Goal: Task Accomplishment & Management: Use online tool/utility

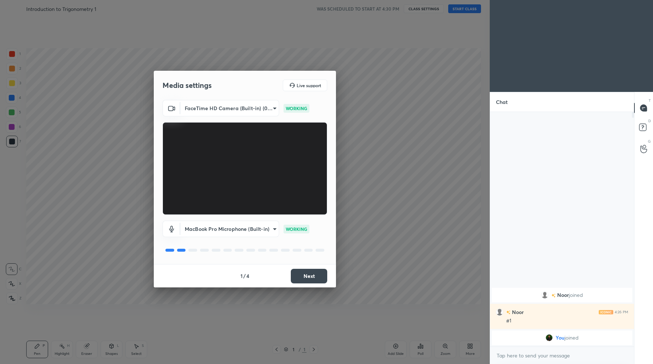
scroll to position [36142, 35998]
click at [307, 274] on button "Next" at bounding box center [309, 276] width 36 height 15
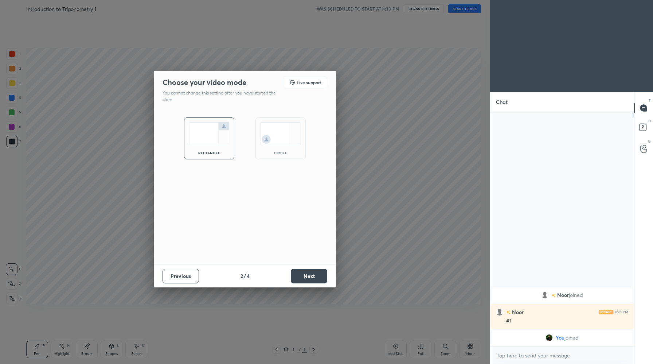
click at [307, 274] on button "Next" at bounding box center [309, 276] width 36 height 15
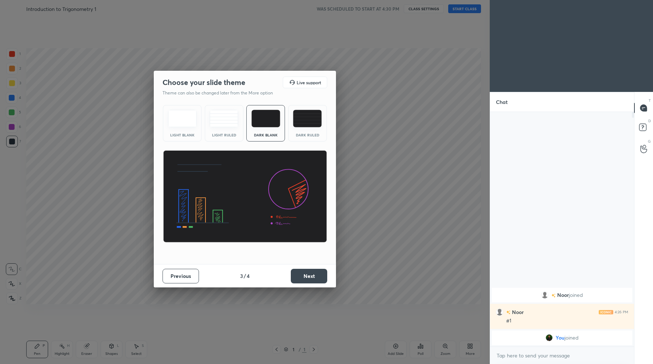
click at [307, 274] on button "Next" at bounding box center [309, 276] width 36 height 15
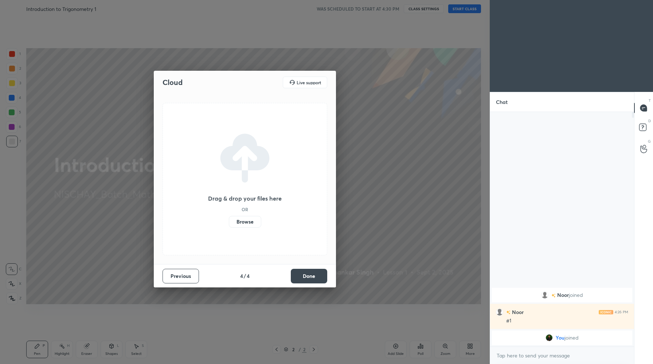
click at [250, 221] on label "Browse" at bounding box center [245, 222] width 32 height 12
click at [229, 221] on input "Browse" at bounding box center [229, 222] width 0 height 12
click at [307, 276] on button "Done" at bounding box center [309, 276] width 36 height 15
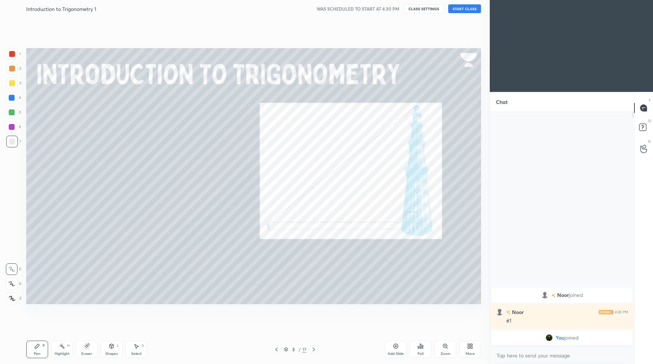
click at [275, 349] on icon at bounding box center [277, 349] width 6 height 6
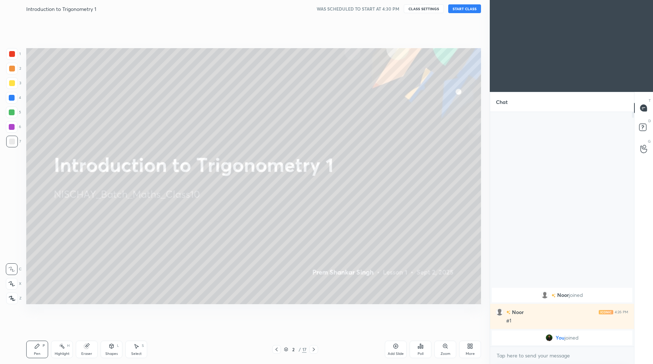
click at [275, 349] on icon at bounding box center [277, 349] width 6 height 6
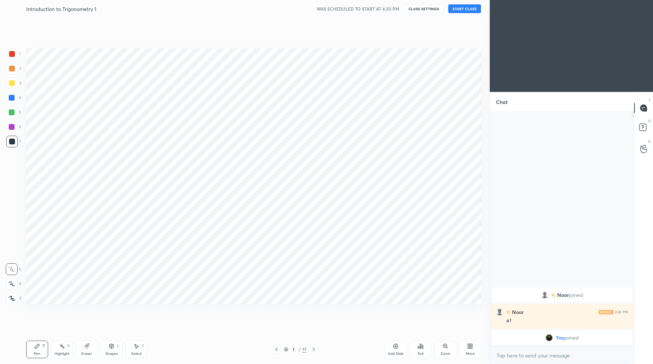
click at [313, 350] on icon at bounding box center [314, 349] width 6 height 6
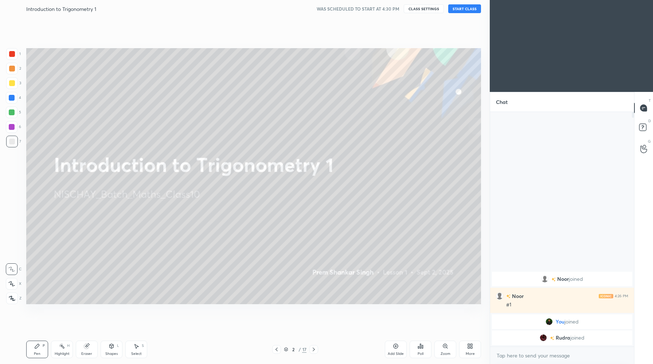
click at [467, 7] on button "START CLASS" at bounding box center [464, 8] width 33 height 9
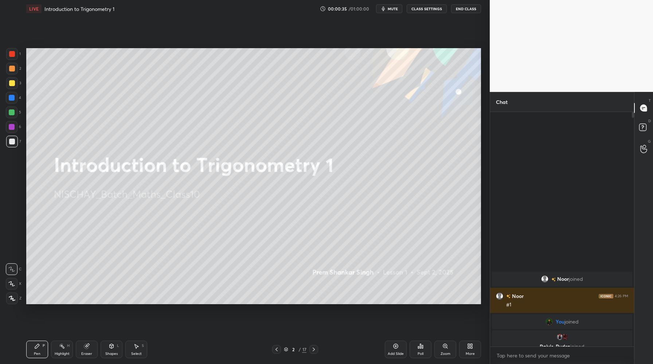
click at [559, 352] on body "1 2 3 4 5 6 7 C X Z C X Z E E Erase all H H LIVE Introduction to Trigonometry 1…" at bounding box center [326, 182] width 653 height 364
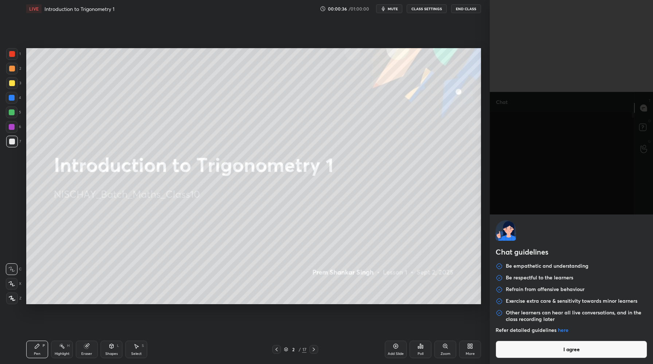
click at [559, 352] on button "I agree" at bounding box center [572, 350] width 152 height 18
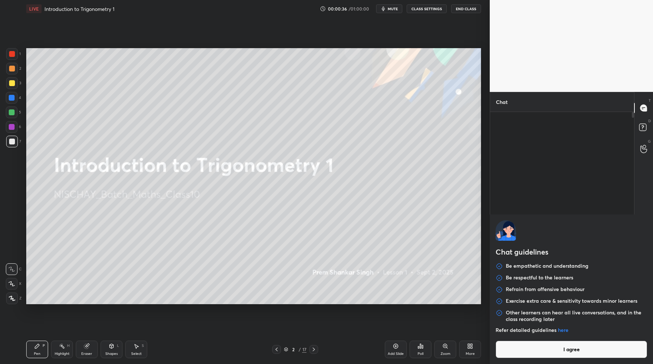
type textarea "x"
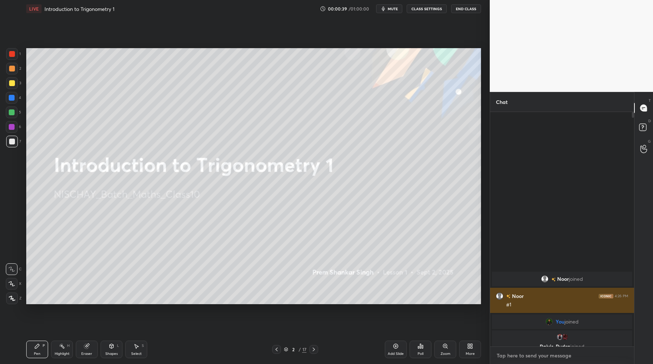
type textarea "H"
type textarea "x"
type textarea "Hi"
type textarea "x"
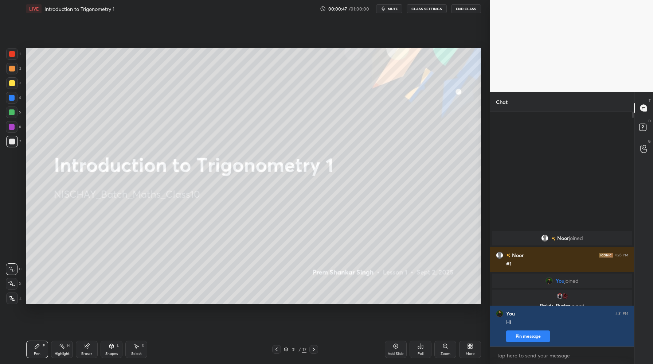
click at [11, 299] on icon at bounding box center [12, 298] width 7 height 5
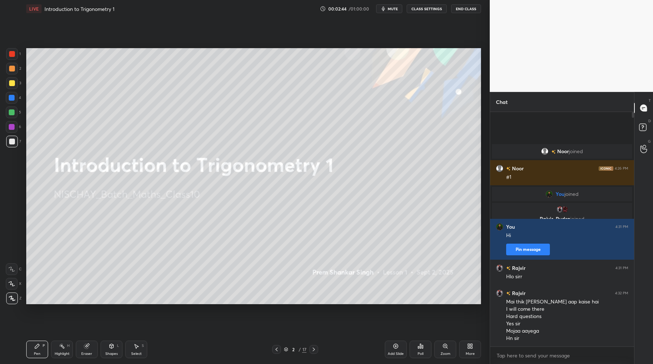
click at [419, 347] on icon at bounding box center [421, 346] width 6 height 6
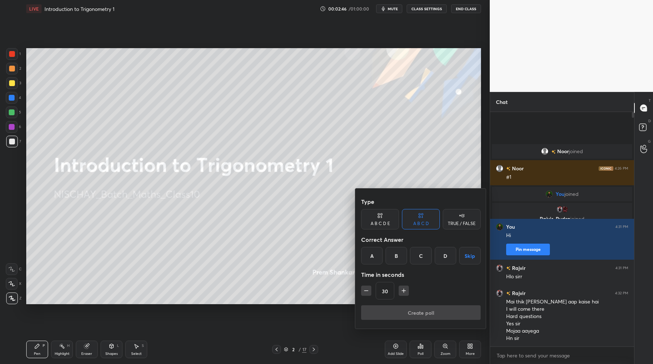
click at [475, 226] on div "TRUE / FALSE" at bounding box center [462, 219] width 38 height 20
click at [380, 260] on div "True" at bounding box center [380, 256] width 38 height 18
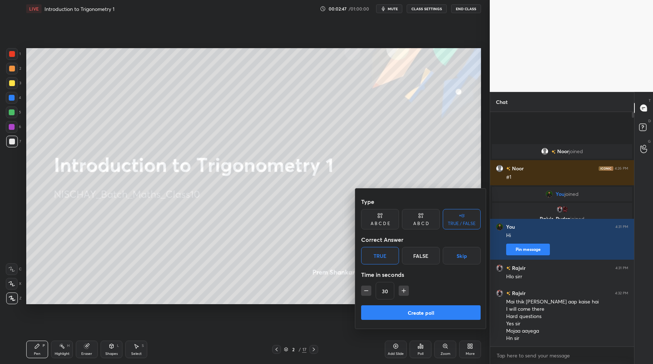
click at [421, 314] on button "Create poll" at bounding box center [421, 312] width 120 height 15
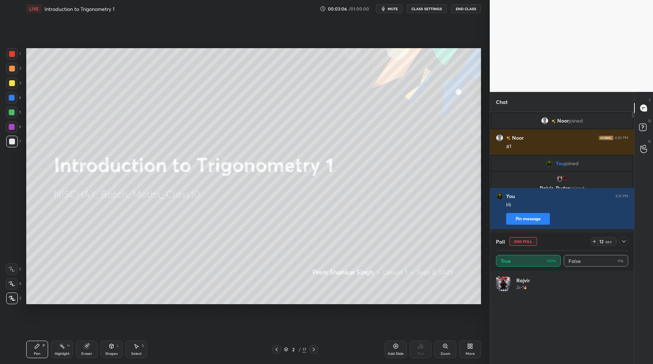
scroll to position [3, 3]
click at [625, 241] on icon at bounding box center [624, 241] width 4 height 2
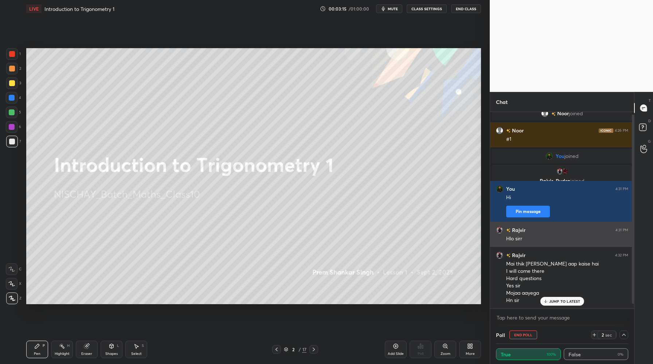
scroll to position [0, 0]
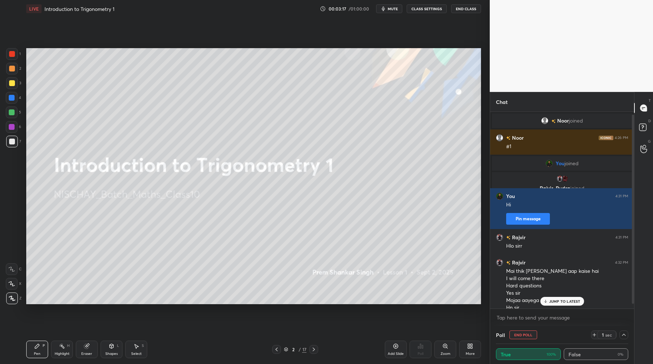
click at [625, 333] on icon at bounding box center [624, 335] width 6 height 6
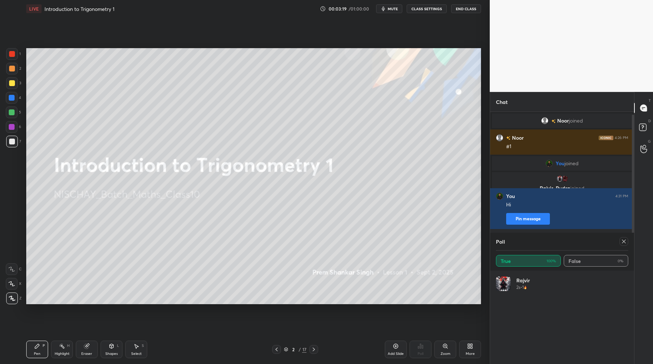
click at [624, 245] on div at bounding box center [624, 241] width 9 height 9
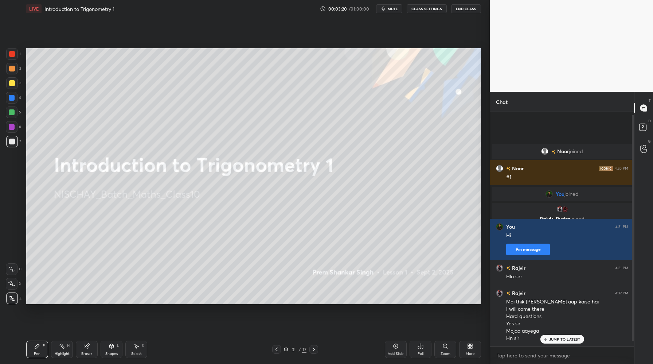
click at [570, 339] on p "JUMP TO LATEST" at bounding box center [564, 339] width 31 height 4
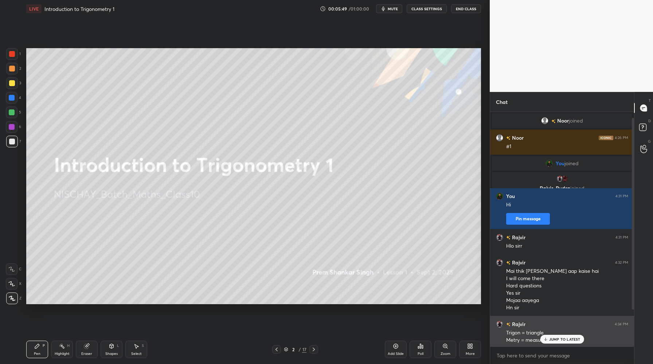
scroll to position [52, 0]
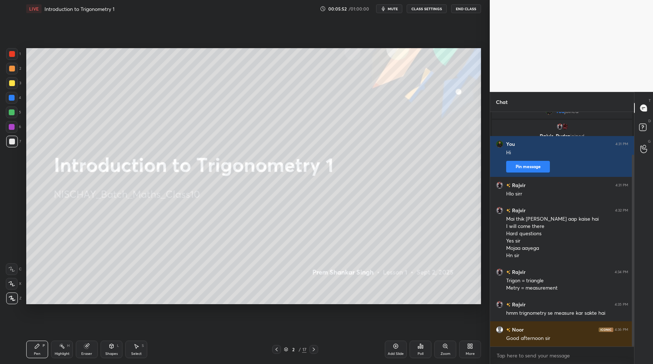
click at [315, 353] on div at bounding box center [314, 349] width 9 height 9
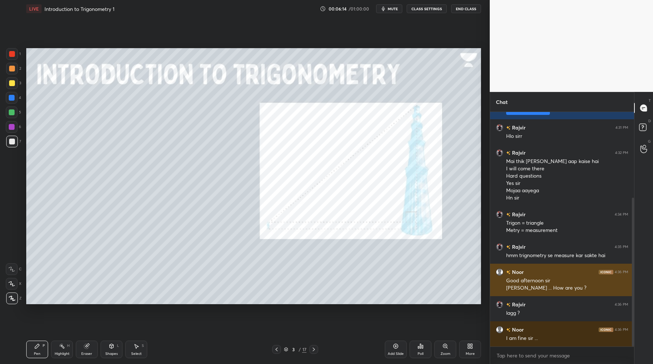
scroll to position [135, 0]
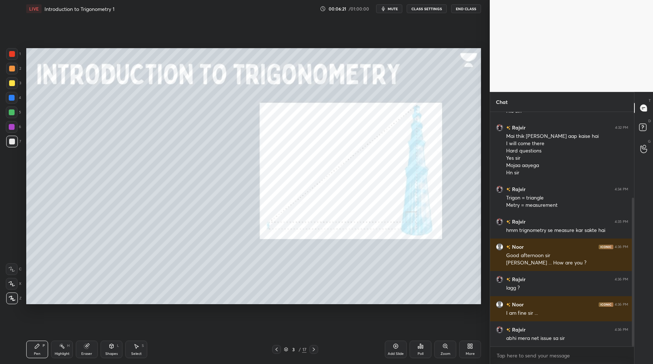
drag, startPoint x: 15, startPoint y: 55, endPoint x: 17, endPoint y: 62, distance: 7.0
click at [15, 55] on div at bounding box center [12, 54] width 12 height 12
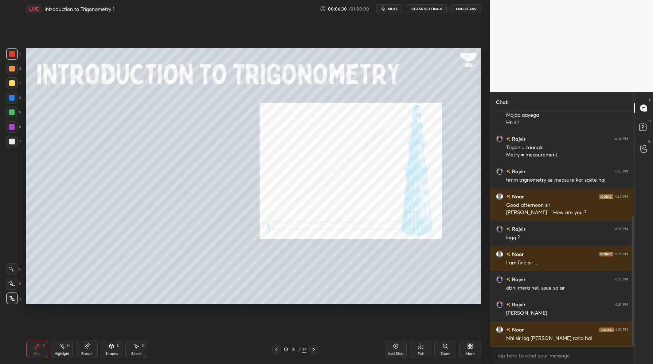
scroll to position [210, 0]
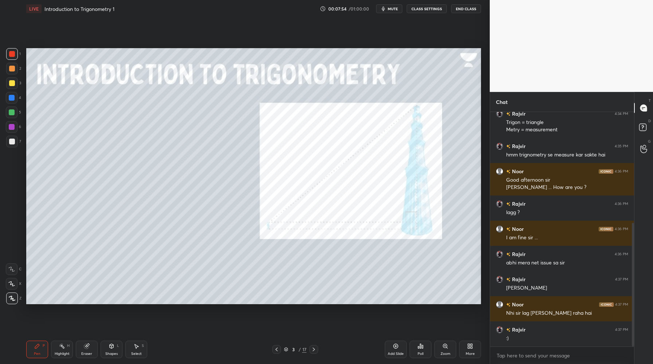
click at [315, 351] on icon at bounding box center [314, 349] width 6 height 6
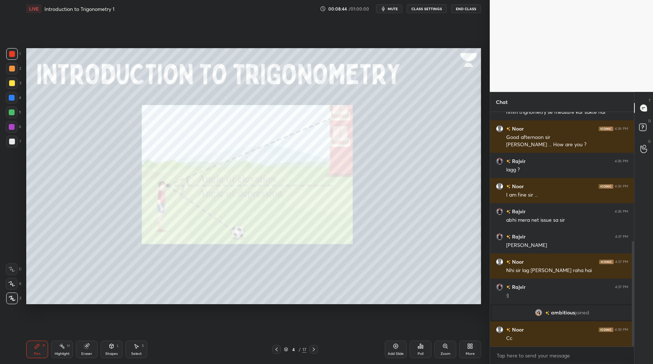
scroll to position [287, 0]
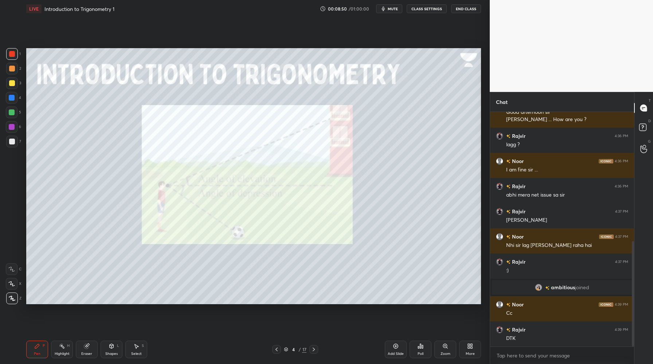
click at [277, 350] on icon at bounding box center [277, 349] width 6 height 6
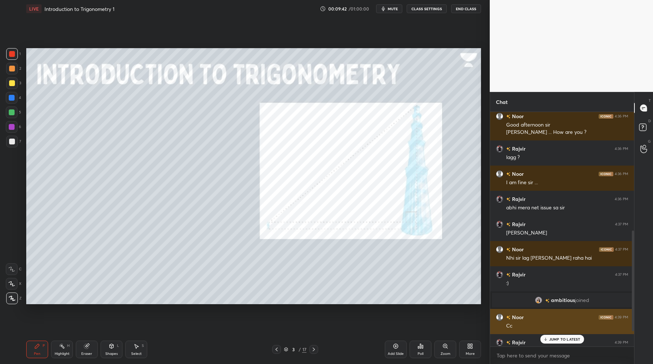
scroll to position [312, 0]
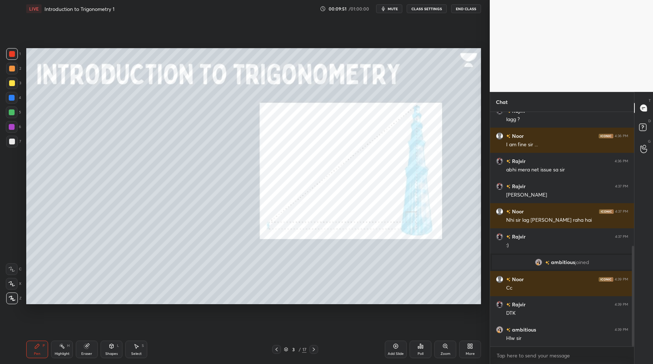
click at [315, 347] on icon at bounding box center [314, 349] width 6 height 6
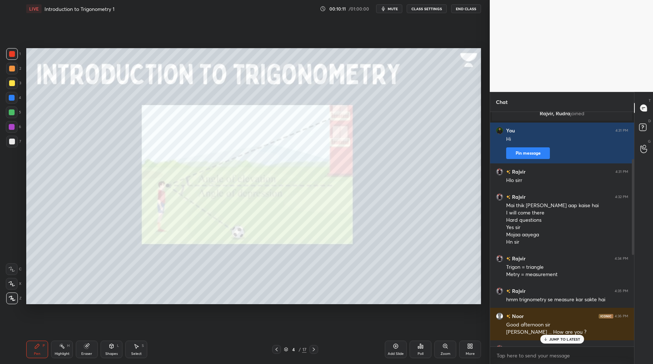
scroll to position [338, 0]
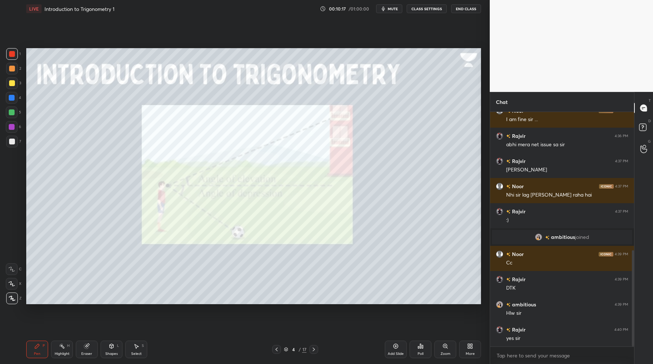
click at [313, 351] on icon at bounding box center [314, 349] width 6 height 6
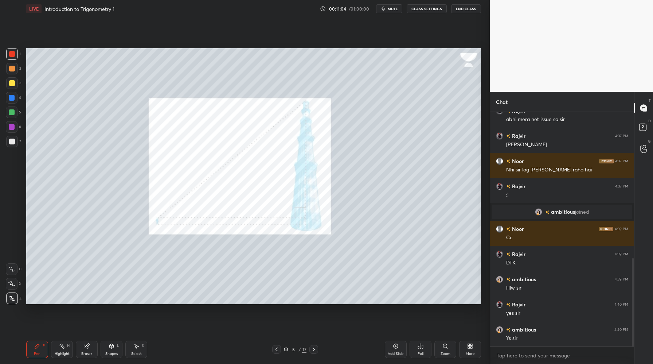
scroll to position [388, 0]
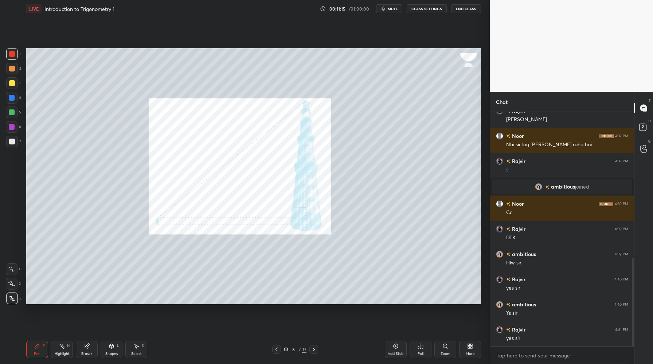
click at [313, 349] on icon at bounding box center [314, 349] width 6 height 6
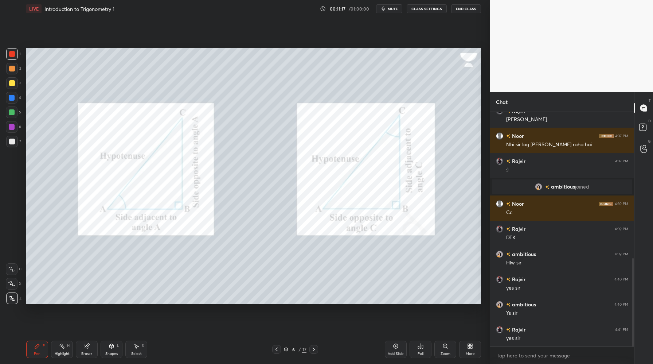
drag, startPoint x: 13, startPoint y: 83, endPoint x: 24, endPoint y: 75, distance: 13.8
click at [13, 83] on div at bounding box center [12, 83] width 6 height 6
click at [9, 54] on div at bounding box center [12, 54] width 6 height 6
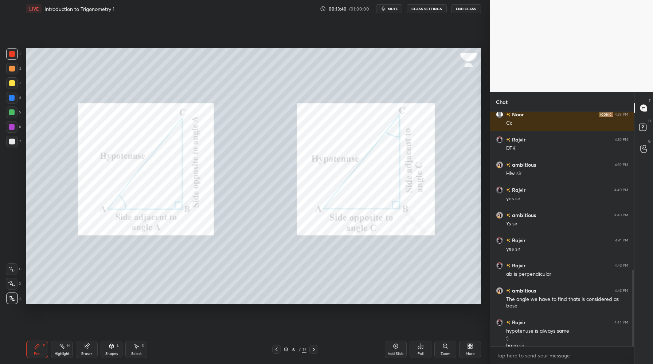
scroll to position [485, 0]
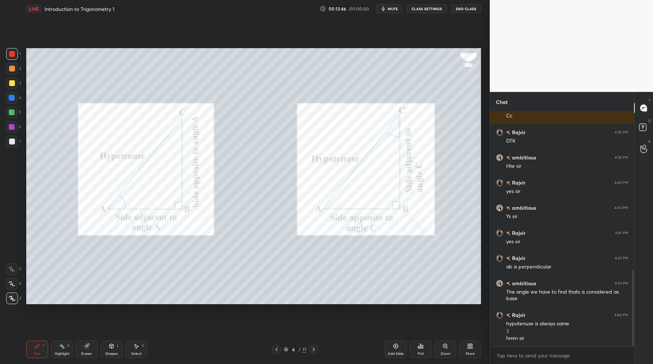
click at [313, 346] on div at bounding box center [314, 349] width 9 height 9
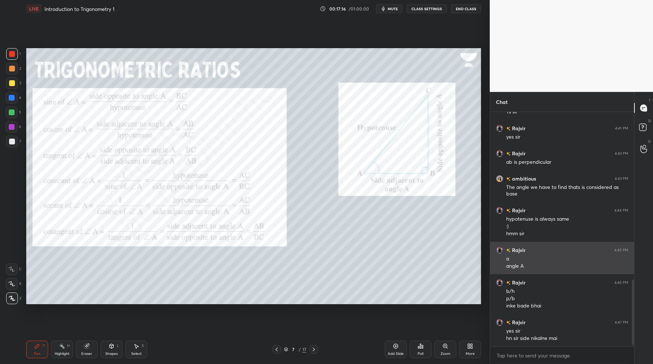
scroll to position [614, 0]
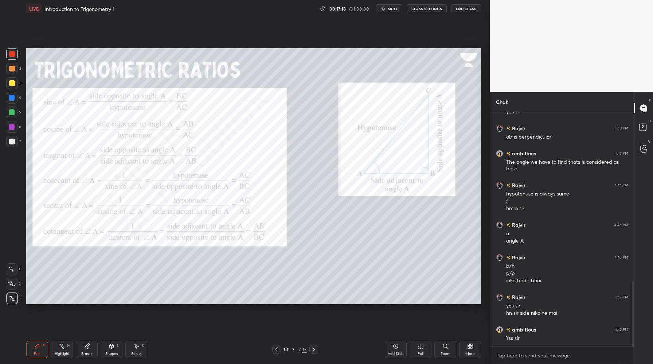
click at [314, 350] on icon at bounding box center [314, 349] width 6 height 6
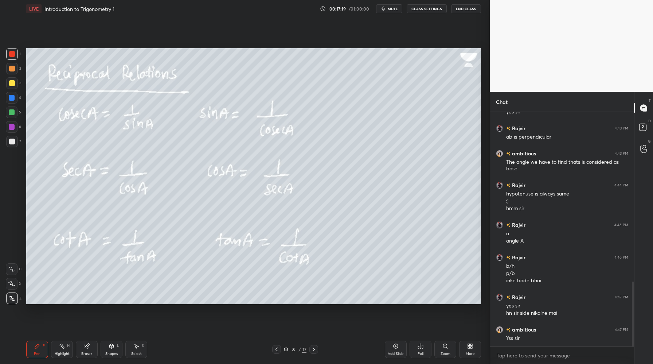
scroll to position [639, 0]
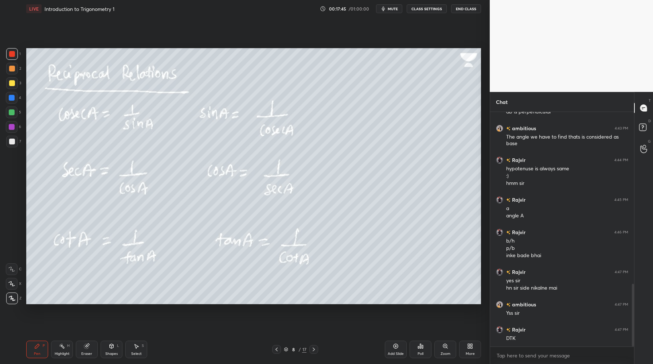
click at [314, 350] on icon at bounding box center [314, 349] width 6 height 6
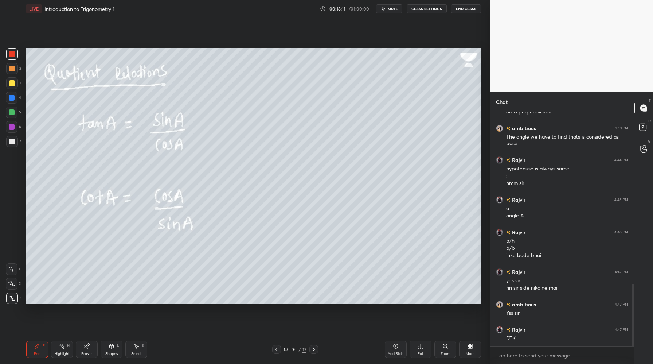
click at [11, 146] on div at bounding box center [12, 142] width 12 height 12
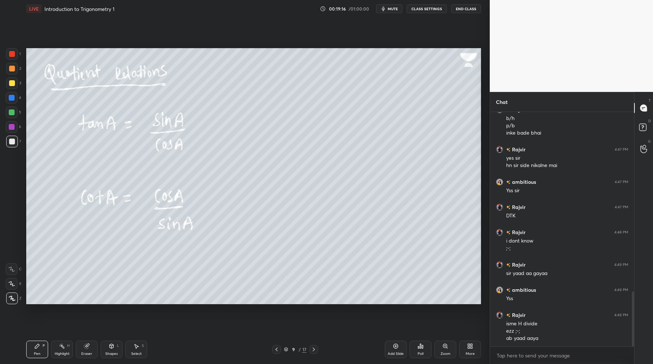
scroll to position [769, 0]
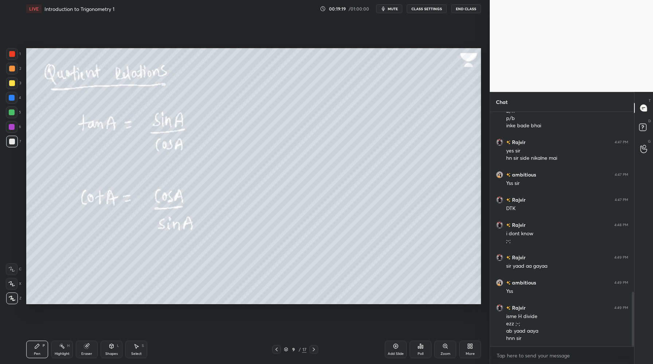
click at [16, 83] on div at bounding box center [12, 83] width 12 height 12
click at [9, 145] on div at bounding box center [12, 142] width 12 height 12
click at [314, 351] on icon at bounding box center [314, 349] width 6 height 6
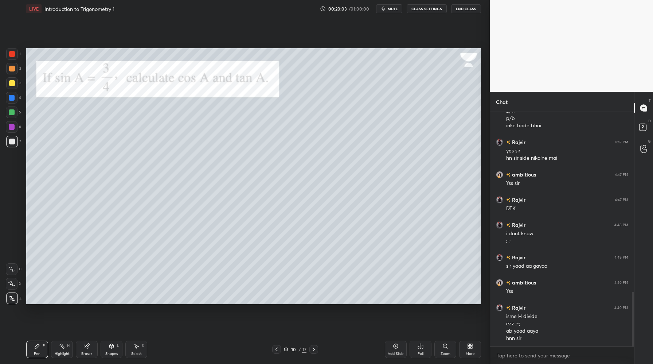
scroll to position [794, 0]
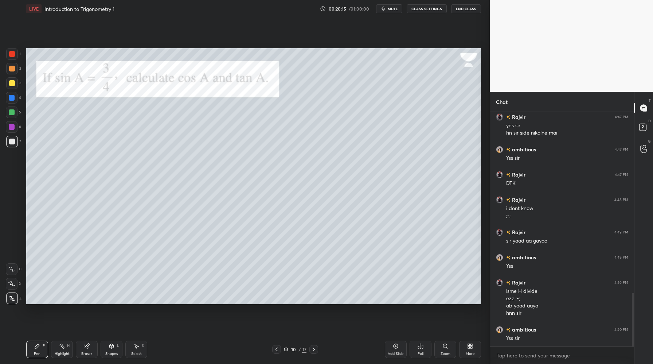
click at [276, 351] on icon at bounding box center [277, 349] width 6 height 6
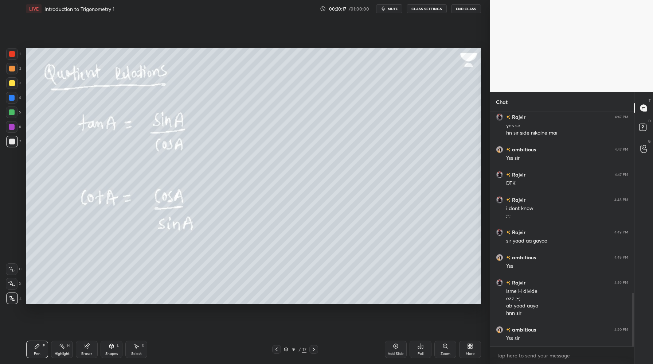
click at [276, 351] on icon at bounding box center [277, 349] width 6 height 6
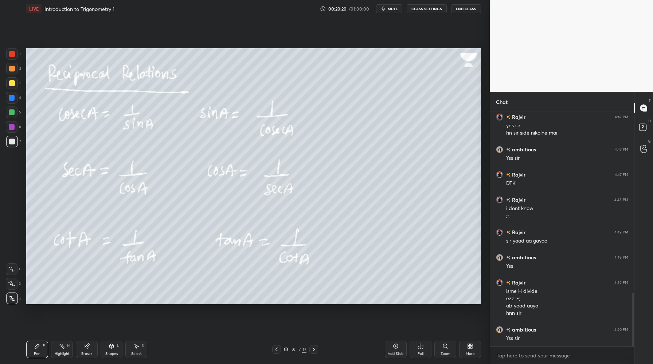
click at [316, 348] on icon at bounding box center [314, 349] width 6 height 6
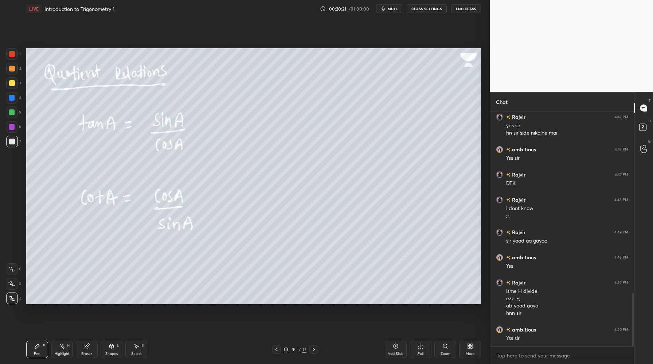
scroll to position [802, 0]
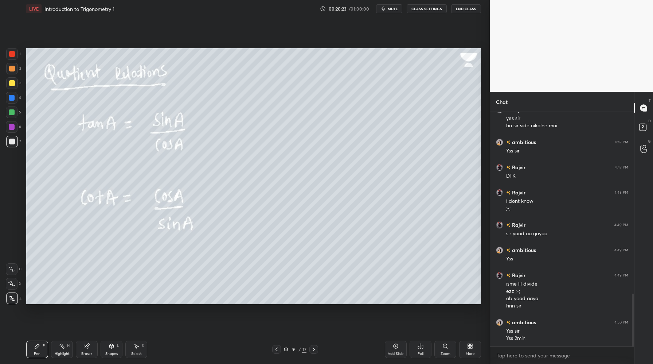
click at [316, 348] on icon at bounding box center [314, 349] width 6 height 6
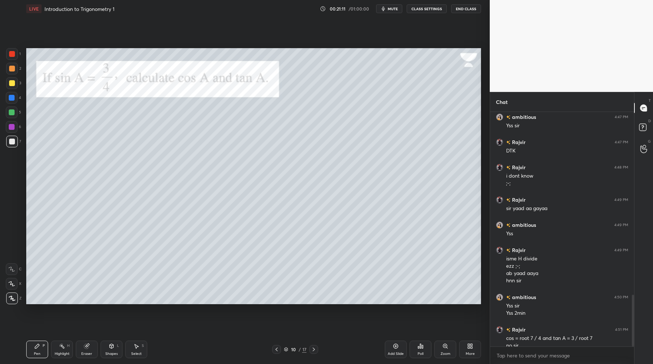
scroll to position [834, 0]
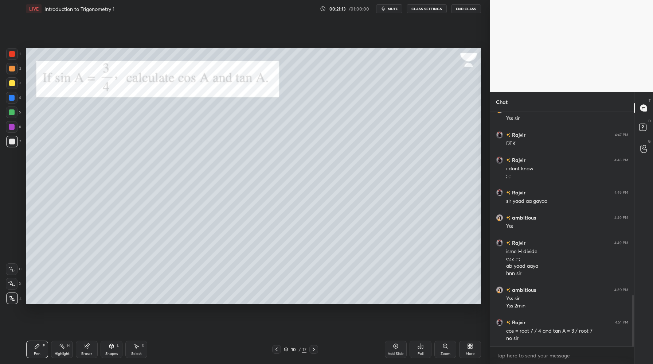
type textarea "x"
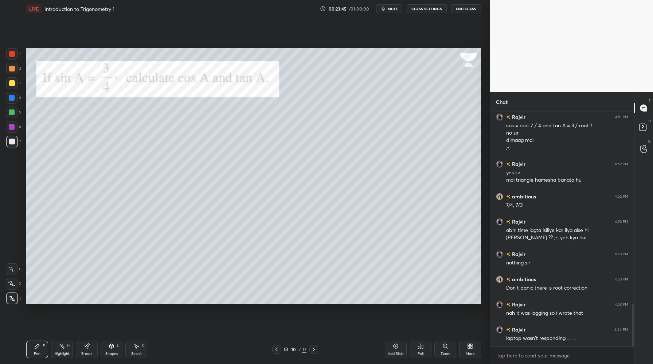
scroll to position [1065, 0]
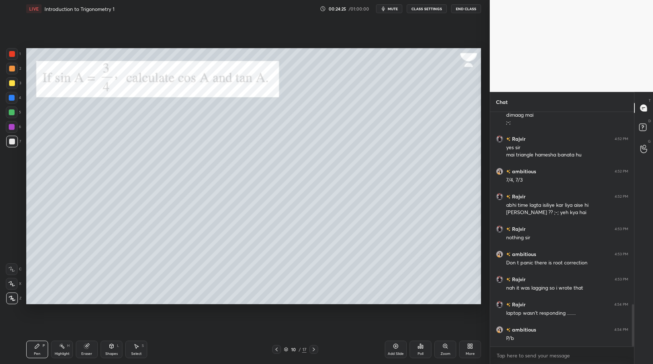
click at [312, 350] on icon at bounding box center [314, 349] width 6 height 6
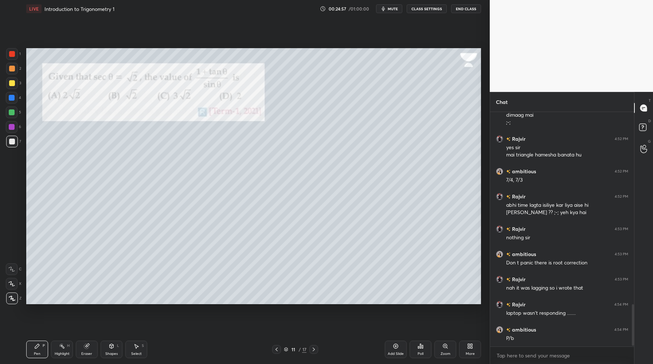
scroll to position [1090, 0]
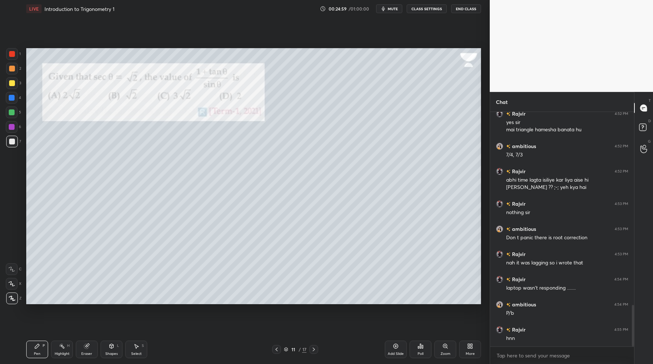
click at [423, 352] on div "Poll" at bounding box center [421, 354] width 6 height 4
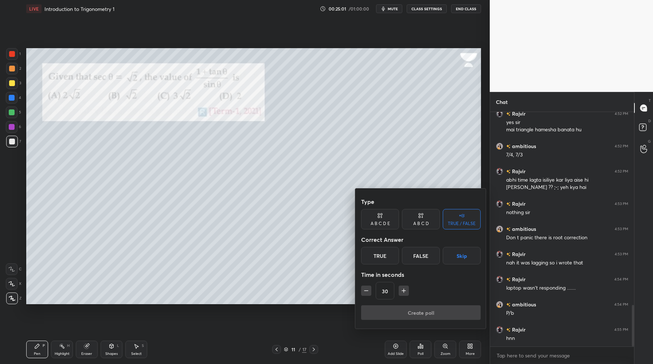
click at [413, 223] on div "A B C D" at bounding box center [421, 223] width 16 height 4
click at [373, 253] on div "A" at bounding box center [372, 256] width 22 height 18
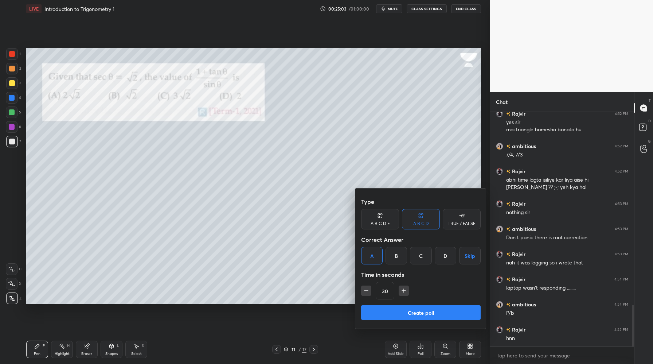
click at [407, 287] on icon "button" at bounding box center [403, 290] width 7 height 7
click at [402, 290] on icon "button" at bounding box center [403, 290] width 7 height 7
type input "60"
click at [408, 315] on button "Create poll" at bounding box center [421, 312] width 120 height 15
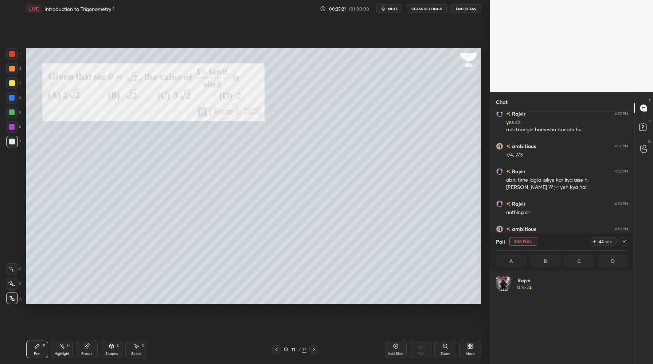
scroll to position [85, 130]
click at [626, 240] on icon at bounding box center [624, 241] width 6 height 6
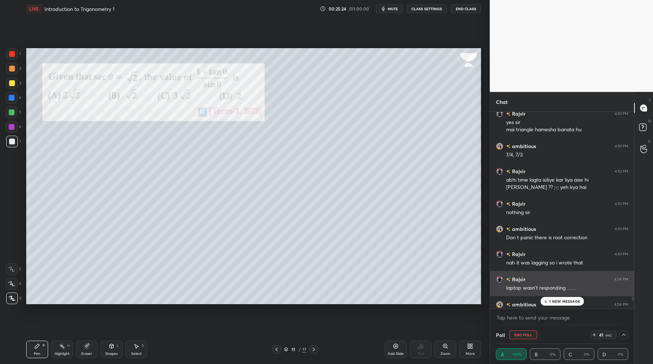
scroll to position [1153, 0]
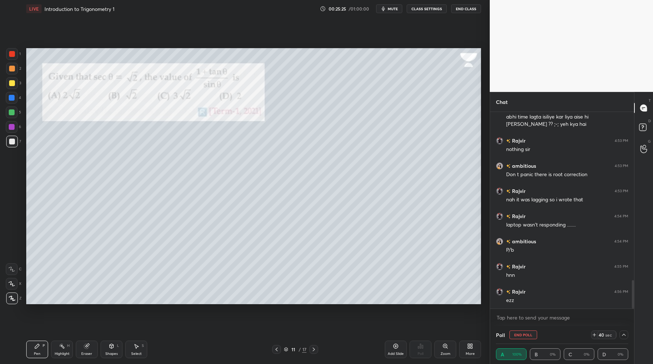
click at [626, 334] on icon at bounding box center [624, 335] width 6 height 6
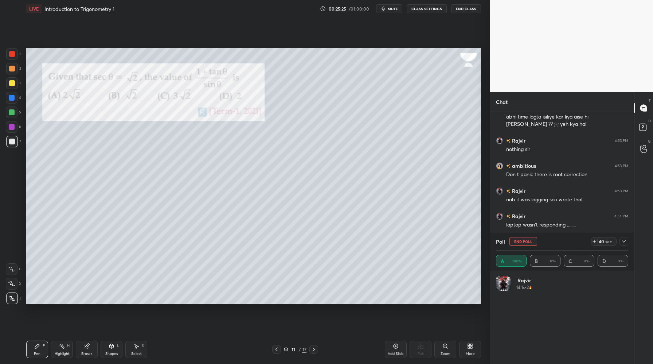
scroll to position [85, 130]
click at [625, 241] on icon at bounding box center [624, 241] width 4 height 2
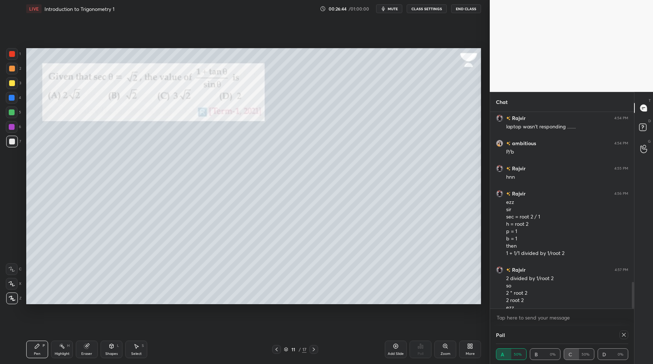
scroll to position [1258, 0]
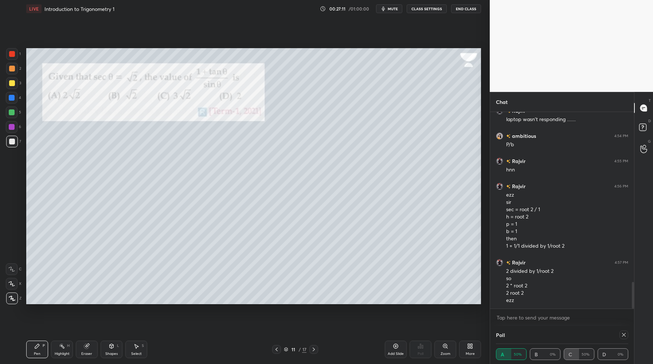
click at [620, 338] on div at bounding box center [624, 334] width 9 height 9
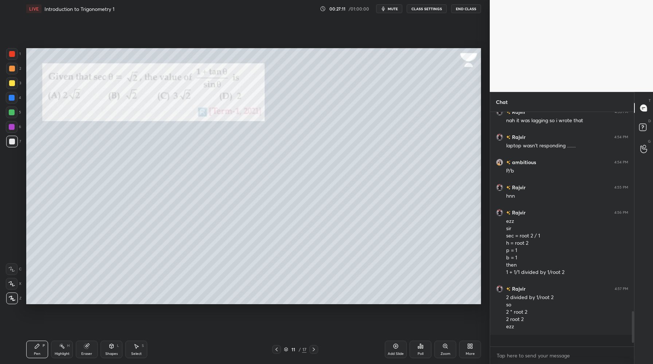
scroll to position [2, 3]
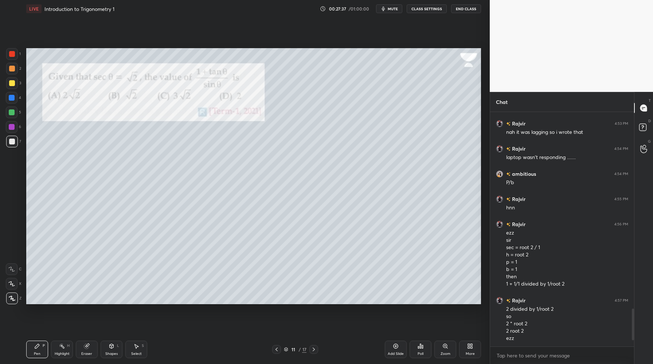
drag, startPoint x: 10, startPoint y: 53, endPoint x: 23, endPoint y: 56, distance: 12.8
click at [11, 54] on div at bounding box center [12, 54] width 6 height 6
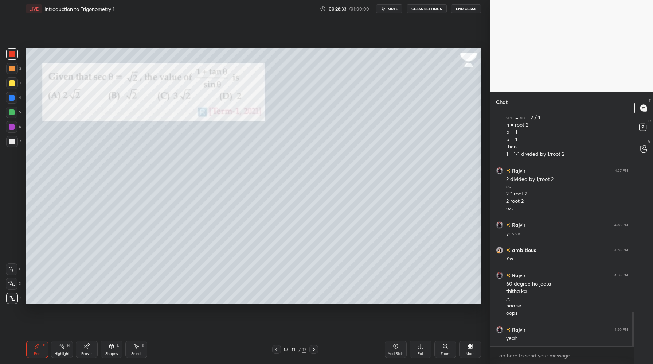
scroll to position [1357, 0]
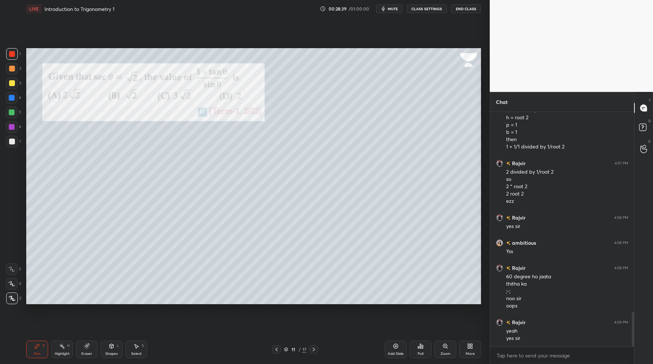
click at [314, 348] on icon at bounding box center [314, 349] width 6 height 6
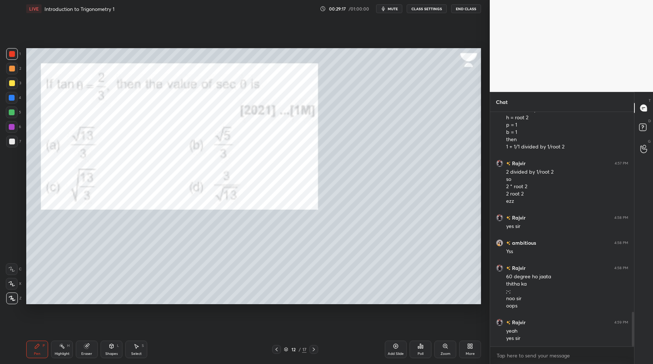
click at [425, 345] on div "Poll" at bounding box center [421, 350] width 22 height 18
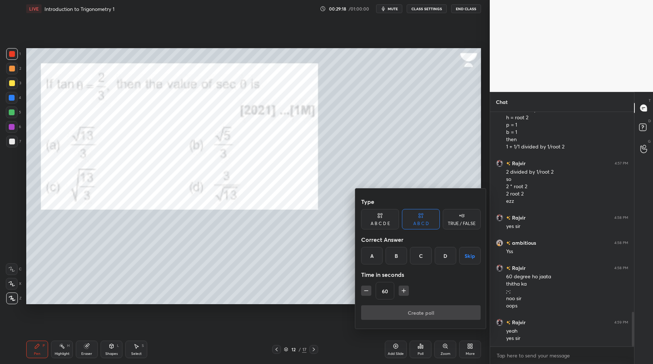
click at [378, 252] on div "A" at bounding box center [372, 256] width 22 height 18
click at [414, 311] on button "Create poll" at bounding box center [421, 312] width 120 height 15
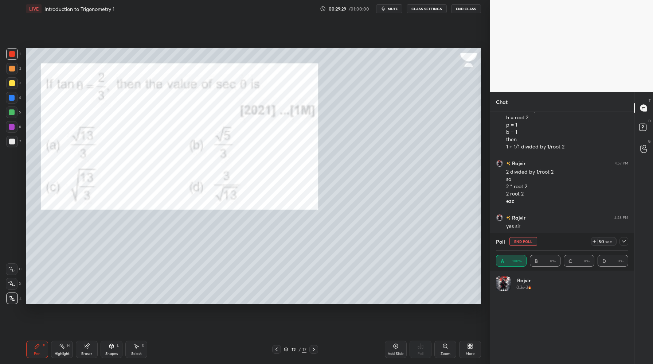
scroll to position [1420, 0]
click at [12, 85] on div at bounding box center [12, 83] width 6 height 6
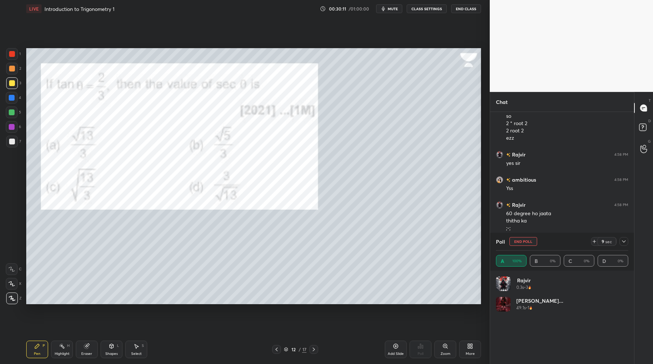
click at [626, 241] on icon at bounding box center [624, 241] width 6 height 6
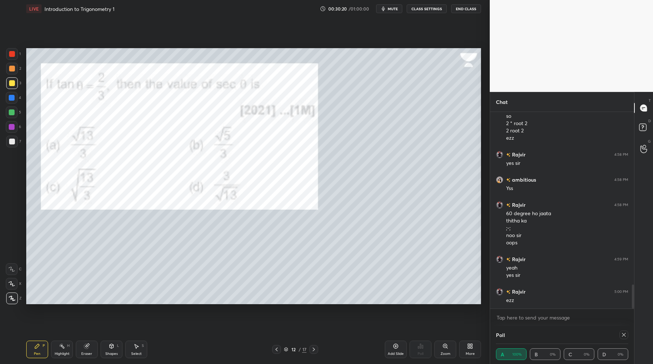
click at [625, 334] on icon at bounding box center [624, 335] width 6 height 6
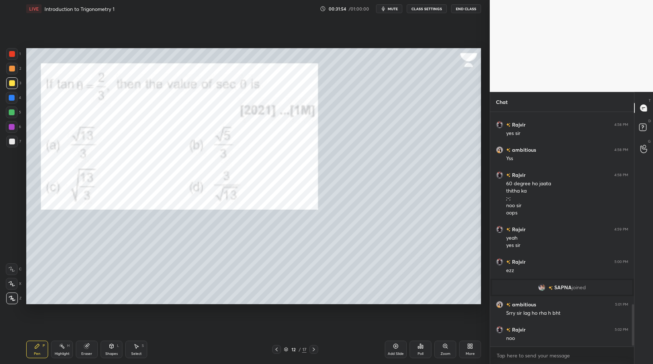
scroll to position [1096, 0]
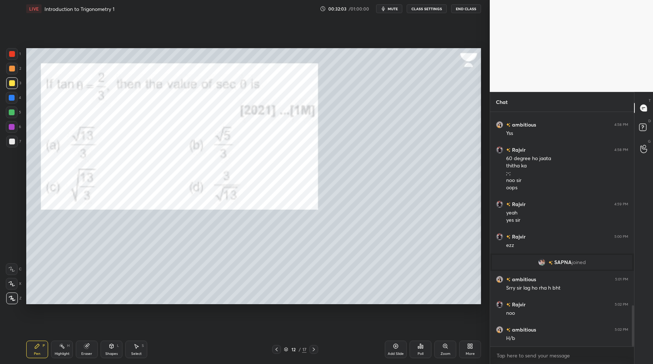
click at [11, 57] on div at bounding box center [12, 54] width 12 height 12
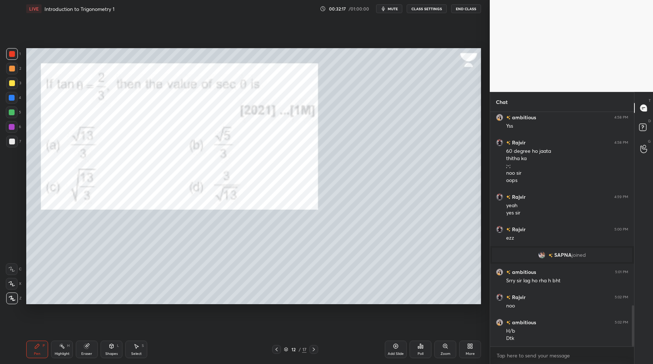
click at [316, 349] on icon at bounding box center [314, 349] width 6 height 6
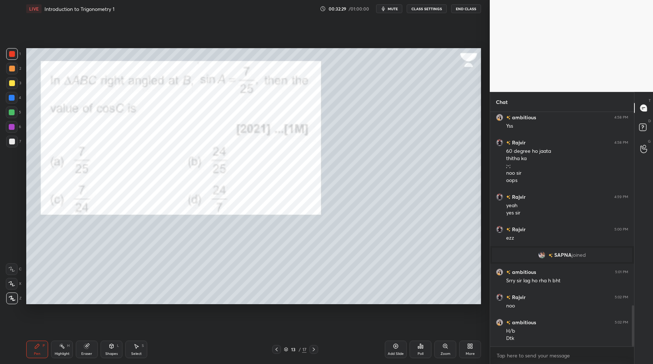
click at [418, 346] on icon at bounding box center [418, 347] width 1 height 2
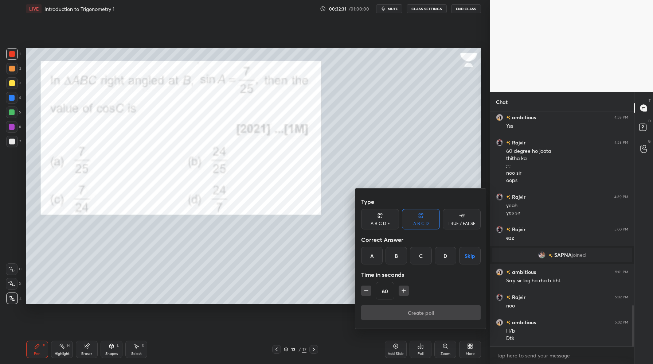
click at [376, 258] on div "A" at bounding box center [372, 256] width 22 height 18
click at [414, 310] on button "Create poll" at bounding box center [421, 312] width 120 height 15
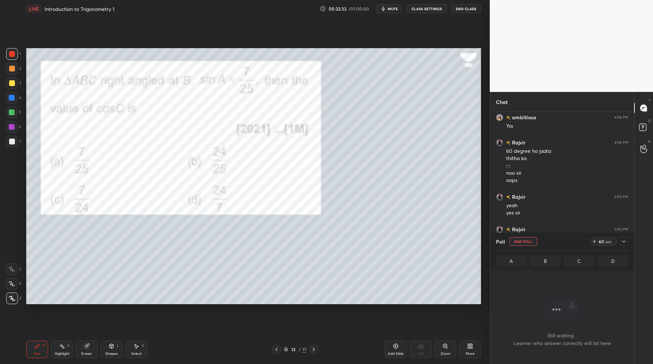
scroll to position [3, 3]
click at [622, 244] on icon at bounding box center [624, 241] width 6 height 6
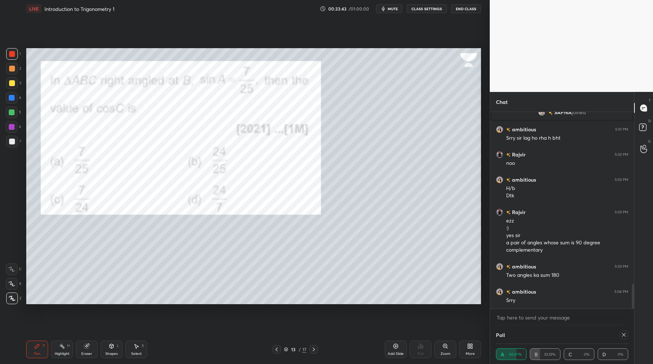
scroll to position [1362, 0]
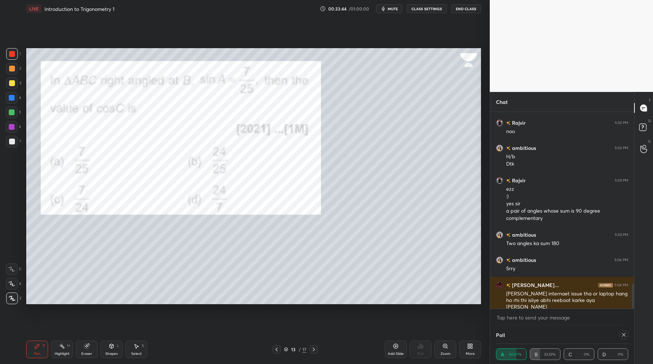
click at [14, 84] on div at bounding box center [12, 83] width 6 height 6
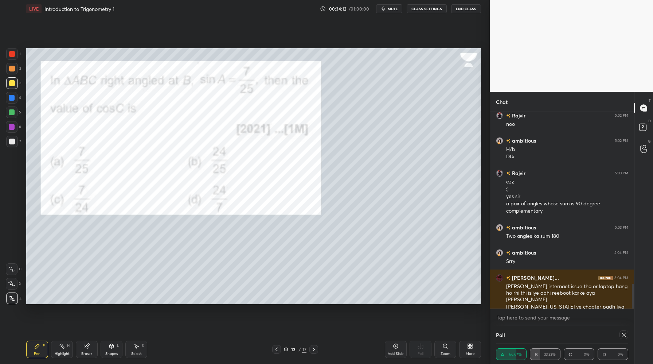
scroll to position [1377, 0]
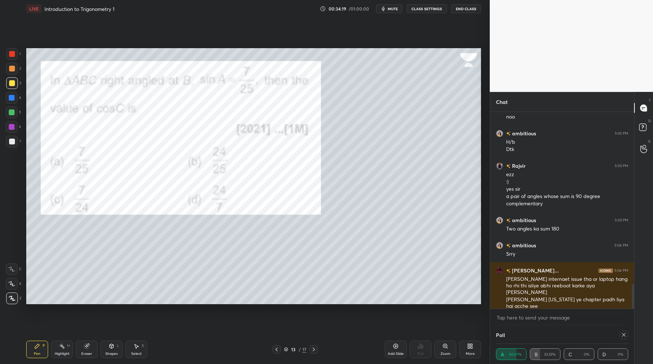
click at [627, 332] on div at bounding box center [624, 334] width 9 height 9
type textarea "x"
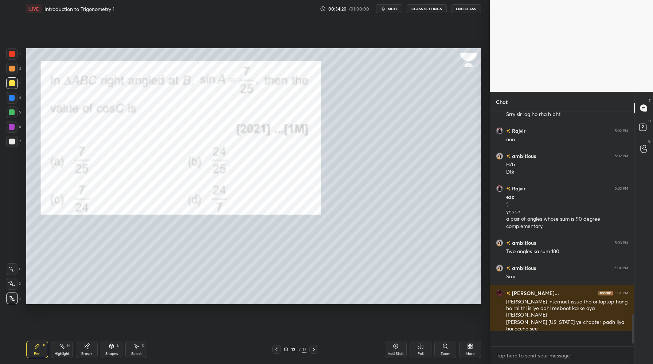
scroll to position [3, 3]
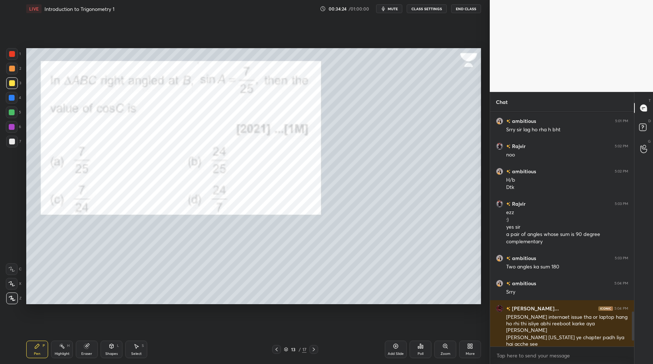
click at [12, 71] on div at bounding box center [12, 69] width 6 height 6
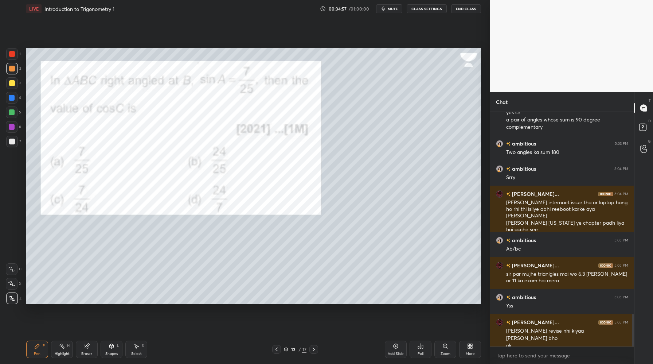
scroll to position [1461, 0]
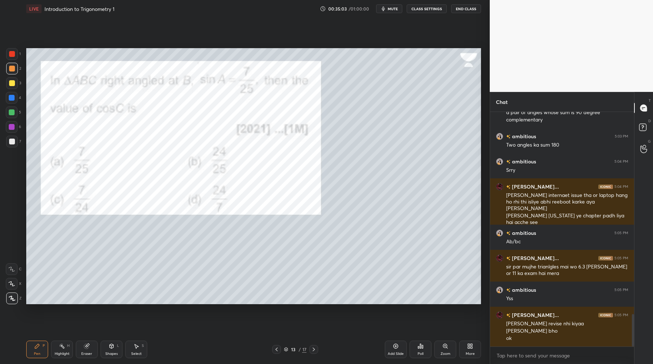
click at [11, 112] on div at bounding box center [12, 112] width 6 height 6
click at [13, 72] on div at bounding box center [12, 69] width 12 height 12
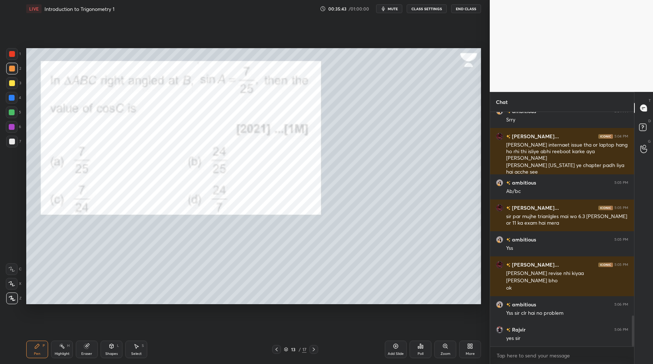
scroll to position [1536, 0]
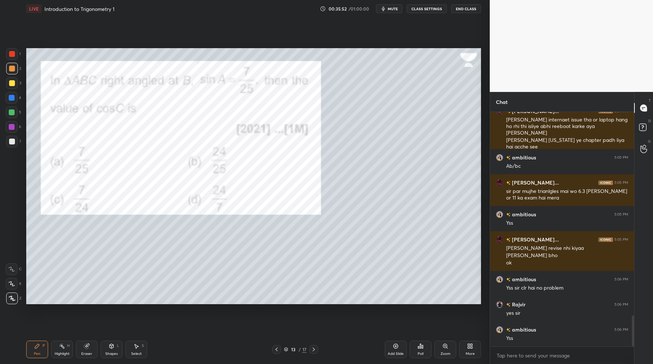
click at [313, 353] on div at bounding box center [314, 349] width 9 height 9
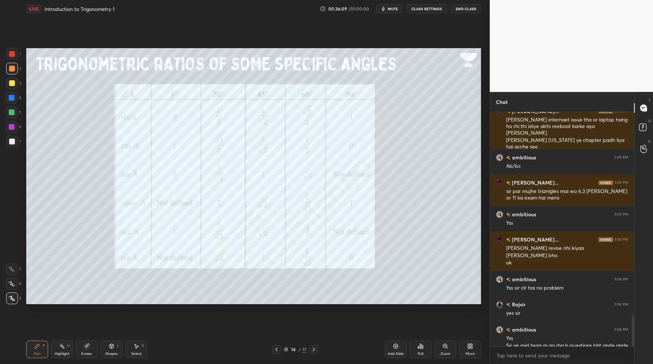
scroll to position [1550, 0]
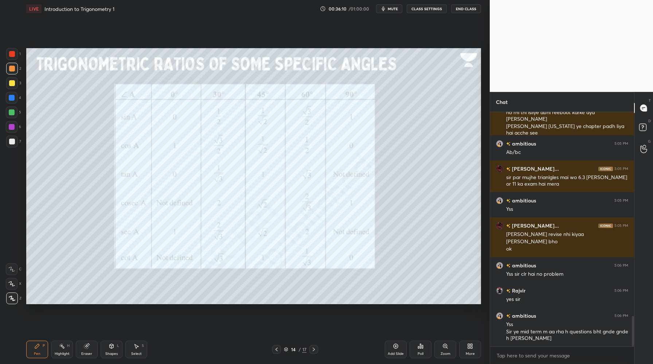
click at [276, 347] on icon at bounding box center [277, 349] width 6 height 6
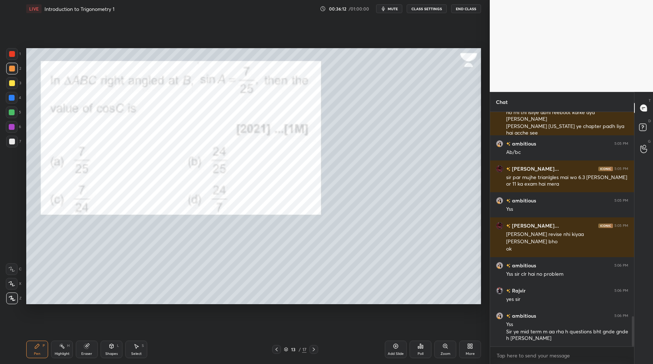
scroll to position [1575, 0]
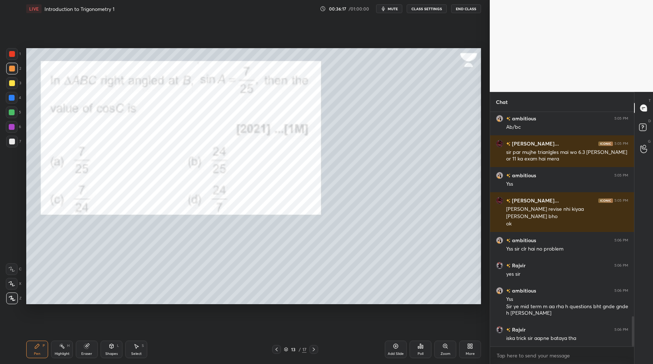
click at [396, 353] on div "Add Slide" at bounding box center [396, 354] width 16 height 4
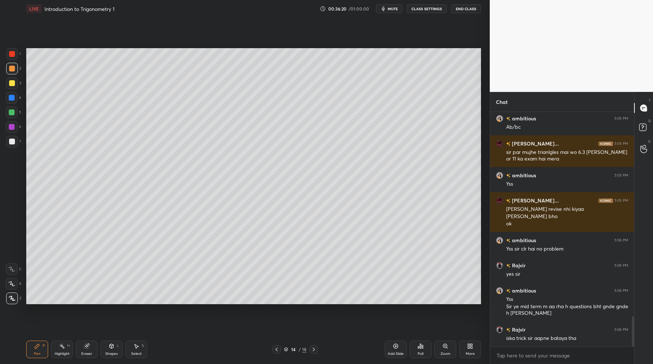
click at [12, 141] on div at bounding box center [12, 142] width 6 height 6
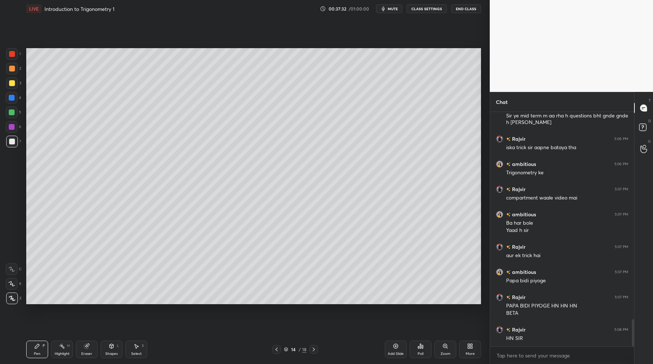
scroll to position [1773, 0]
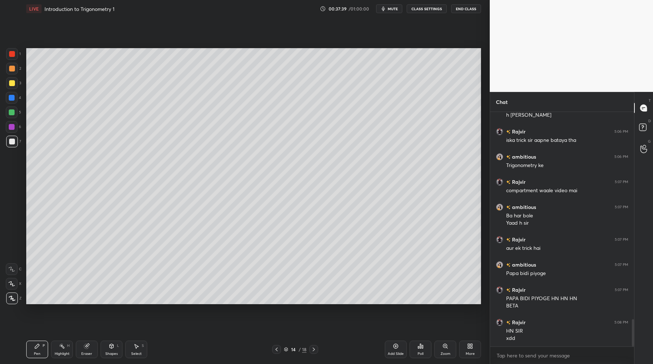
click at [314, 349] on icon at bounding box center [314, 349] width 6 height 6
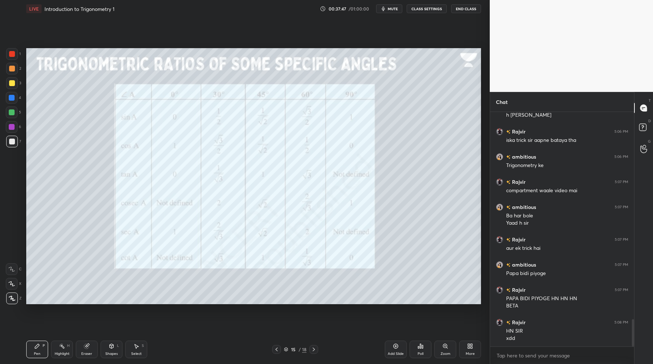
drag, startPoint x: 12, startPoint y: 56, endPoint x: 23, endPoint y: 58, distance: 11.6
click at [11, 56] on div at bounding box center [12, 54] width 6 height 6
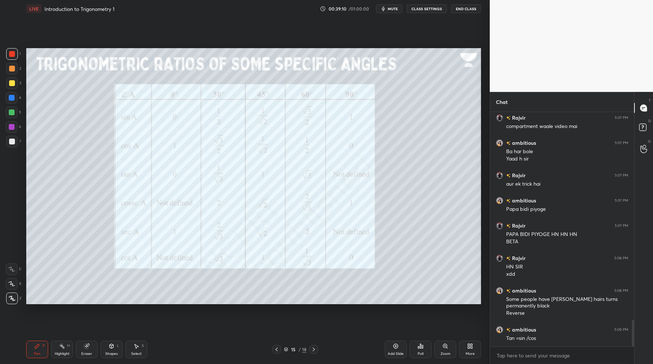
scroll to position [1844, 0]
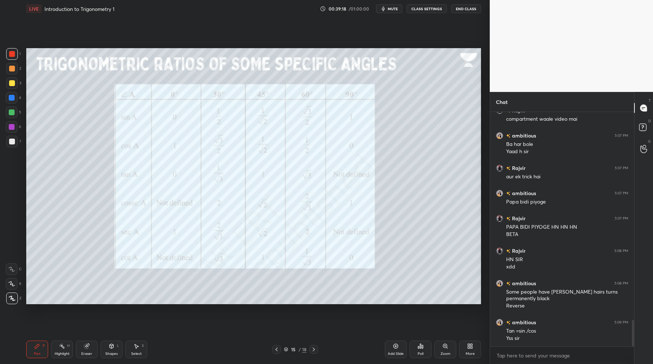
click at [399, 350] on div "Add Slide" at bounding box center [396, 350] width 22 height 18
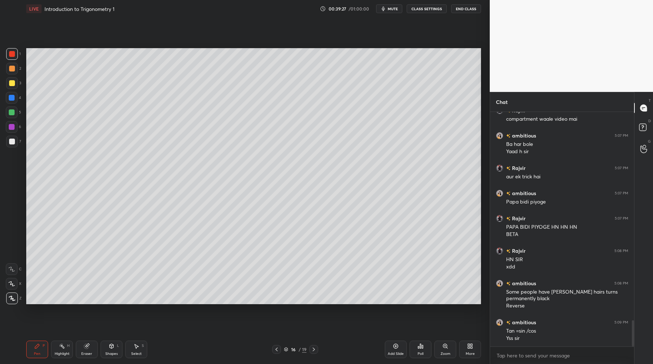
scroll to position [1870, 0]
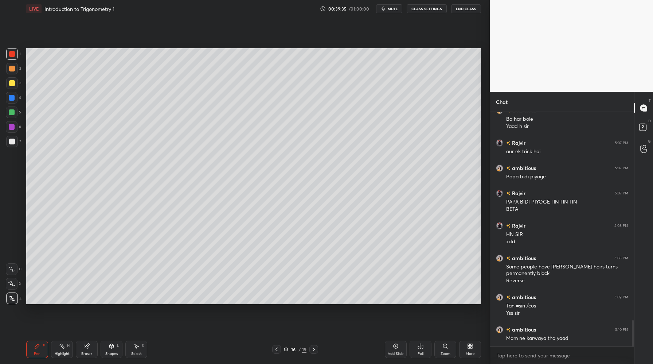
drag, startPoint x: 12, startPoint y: 144, endPoint x: 26, endPoint y: 140, distance: 14.1
click at [12, 144] on div at bounding box center [12, 142] width 6 height 6
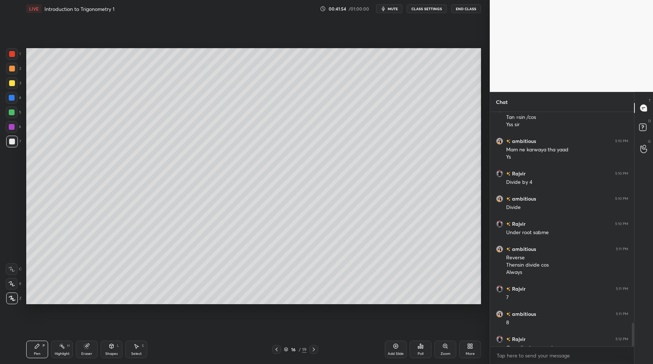
scroll to position [2075, 0]
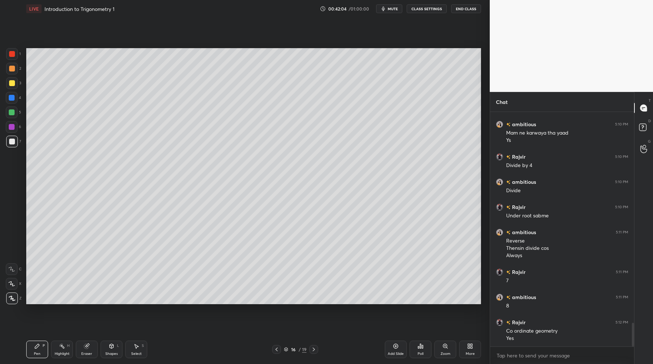
click at [313, 348] on icon at bounding box center [314, 349] width 6 height 6
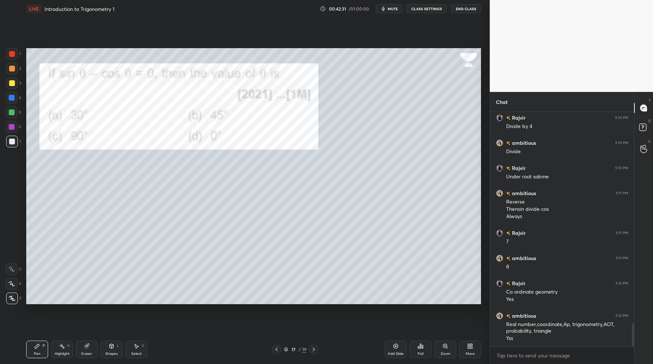
scroll to position [2139, 0]
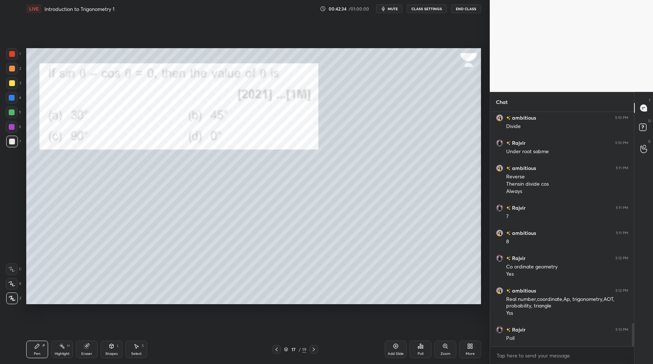
click at [425, 353] on div "Poll" at bounding box center [421, 350] width 22 height 18
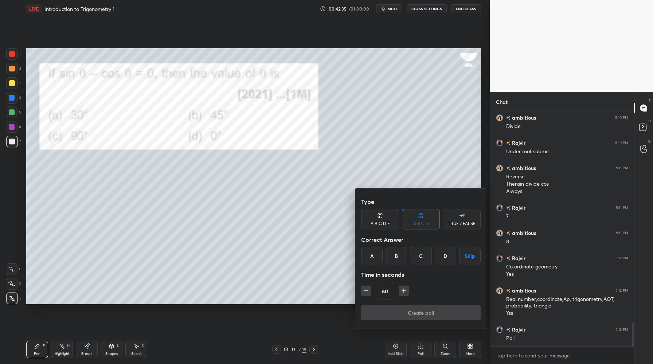
click at [399, 246] on div "Correct Answer" at bounding box center [421, 239] width 120 height 15
click at [399, 251] on div "B" at bounding box center [397, 256] width 22 height 18
click at [364, 291] on icon "button" at bounding box center [366, 290] width 7 height 7
type input "45"
click at [392, 311] on button "Create poll" at bounding box center [421, 312] width 120 height 15
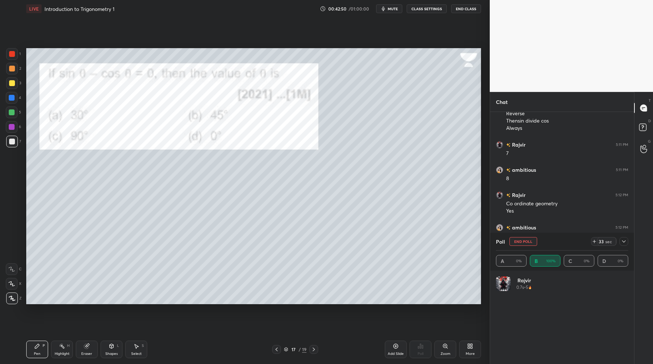
scroll to position [2220, 0]
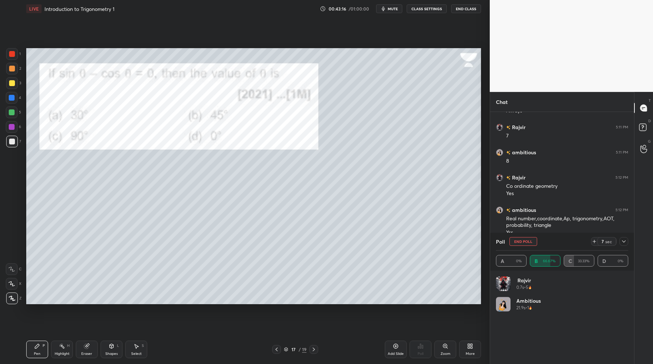
click at [392, 311] on div "Setting up your live class Poll for secs No correct answer Start poll" at bounding box center [253, 176] width 461 height 317
click at [624, 243] on icon at bounding box center [624, 241] width 6 height 6
type textarea "x"
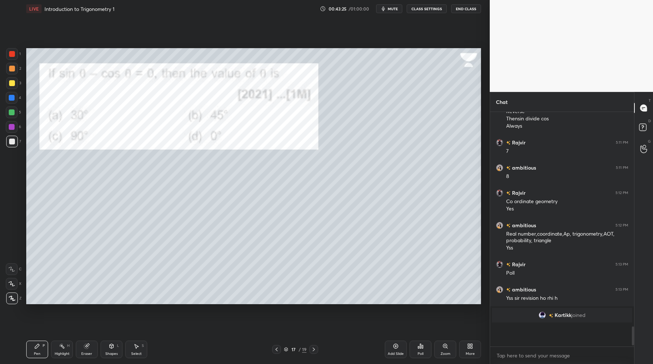
scroll to position [228, 142]
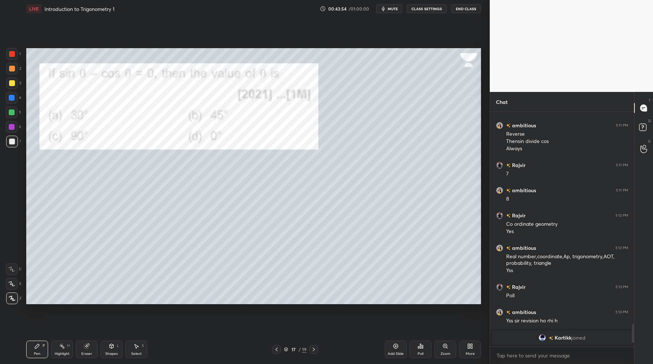
click at [391, 11] on button "mute" at bounding box center [389, 8] width 26 height 9
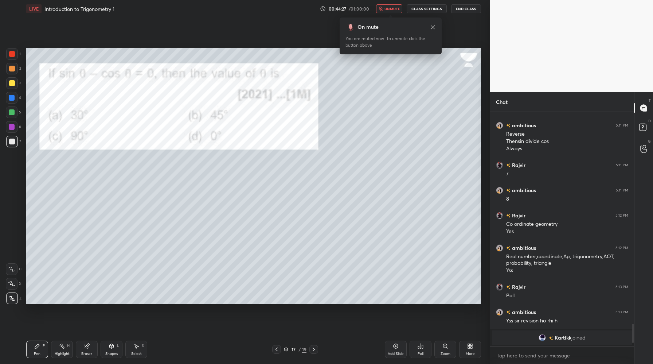
click at [433, 26] on icon at bounding box center [433, 27] width 6 height 6
click at [392, 7] on span "unmute" at bounding box center [393, 8] width 16 height 5
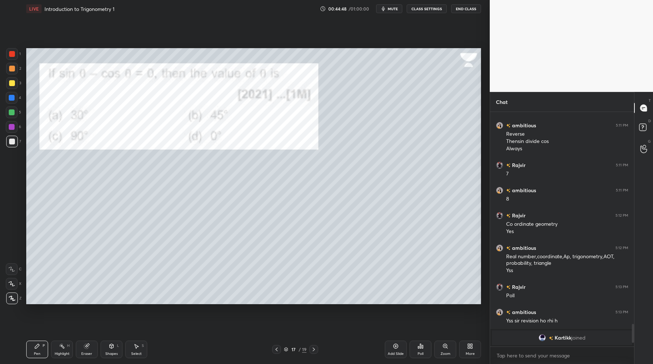
drag, startPoint x: 11, startPoint y: 57, endPoint x: 20, endPoint y: 61, distance: 9.6
click at [11, 57] on div at bounding box center [12, 54] width 12 height 12
click at [315, 348] on icon at bounding box center [314, 349] width 6 height 6
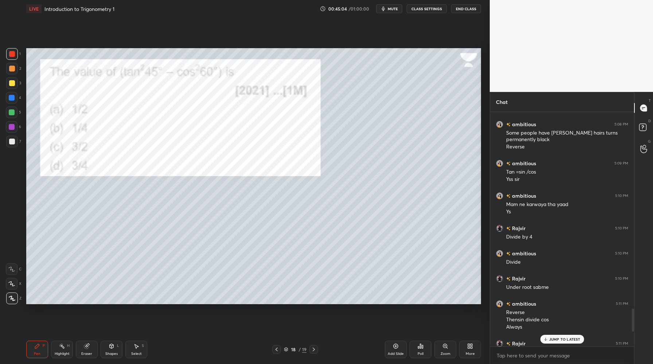
scroll to position [2182, 0]
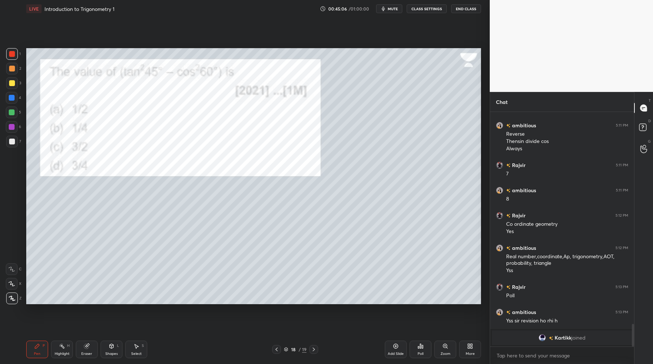
click at [315, 351] on icon at bounding box center [314, 349] width 6 height 6
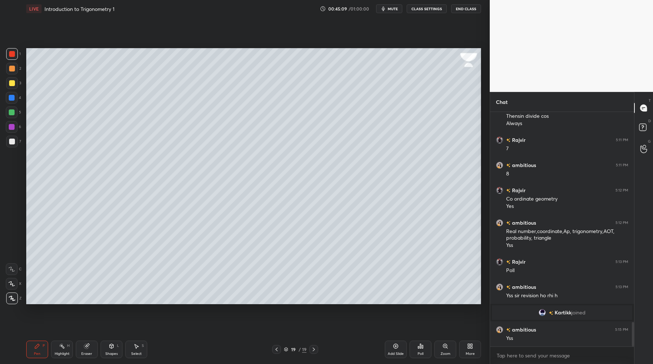
click at [12, 140] on div at bounding box center [12, 142] width 6 height 6
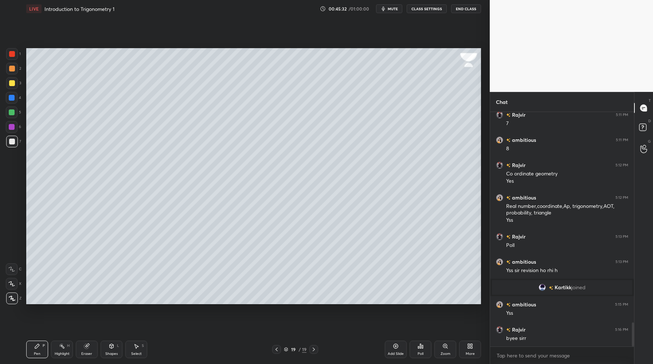
scroll to position [2067, 0]
